Goal: Task Accomplishment & Management: Manage account settings

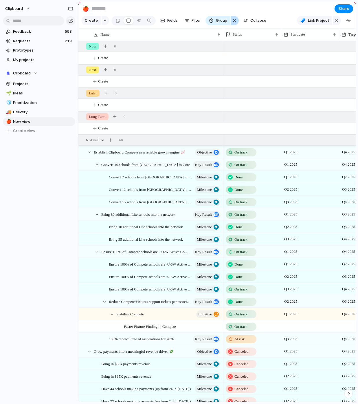
click at [234, 19] on div "button" at bounding box center [234, 20] width 5 height 7
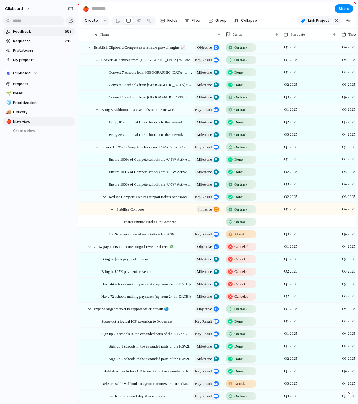
click at [45, 32] on span "Feedback" at bounding box center [38, 32] width 50 height 6
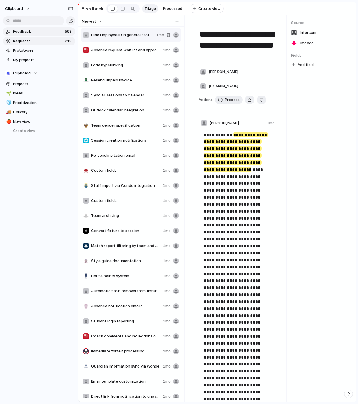
click at [45, 39] on span "Requests" at bounding box center [38, 41] width 50 height 6
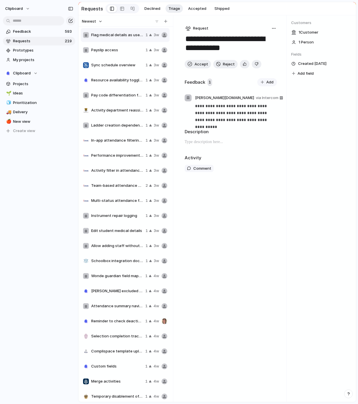
click at [305, 31] on span "1 Customer" at bounding box center [309, 33] width 20 height 6
click at [295, 33] on div "1 Customer" at bounding box center [321, 33] width 60 height 8
click at [19, 5] on button "clipboard" at bounding box center [18, 8] width 30 height 9
click at [24, 17] on li "Settings" at bounding box center [28, 21] width 48 height 9
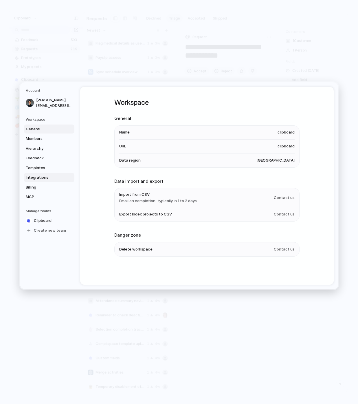
click at [39, 175] on span "Integrations" at bounding box center [44, 178] width 37 height 6
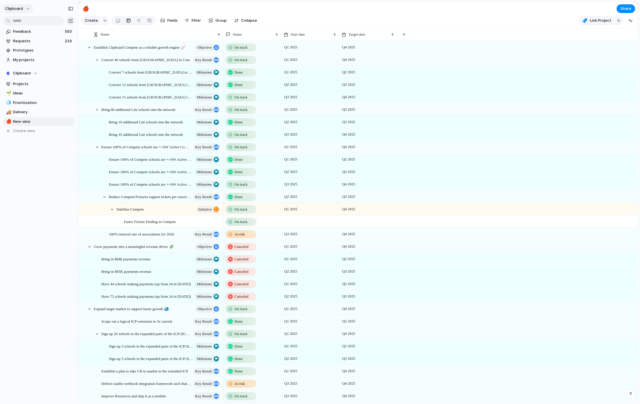
click at [16, 4] on button "clipboard" at bounding box center [18, 8] width 30 height 9
click at [25, 23] on span "Settings" at bounding box center [21, 22] width 16 height 6
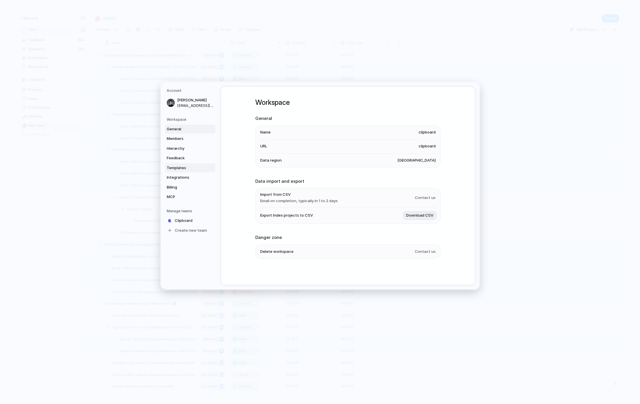
click at [183, 168] on span "Templates" at bounding box center [185, 168] width 37 height 6
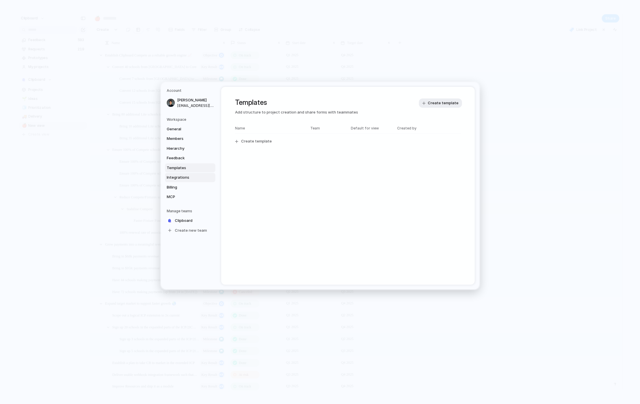
click at [187, 176] on span "Integrations" at bounding box center [185, 178] width 37 height 6
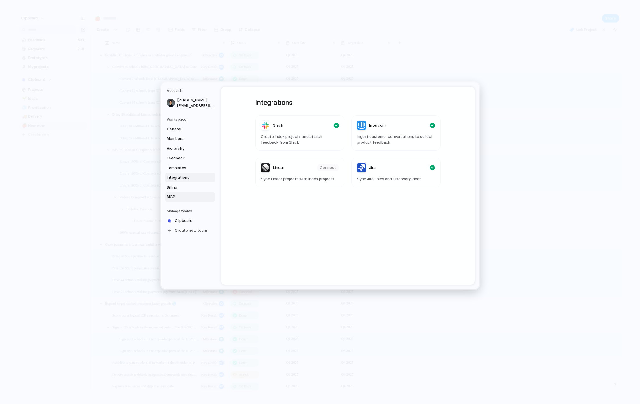
click at [186, 199] on span "MCP" at bounding box center [185, 197] width 37 height 6
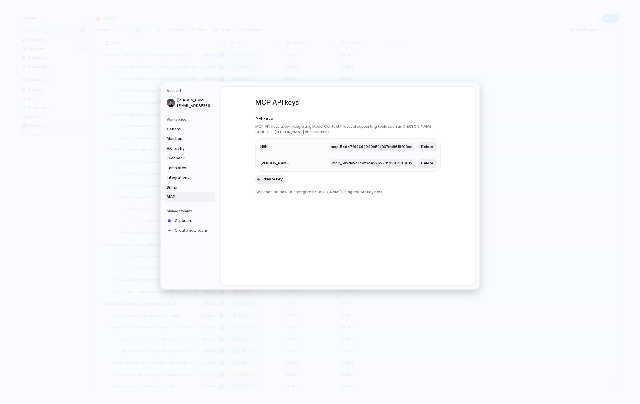
click at [374, 191] on link "here" at bounding box center [378, 191] width 8 height 5
